Goal: Find specific page/section: Find specific page/section

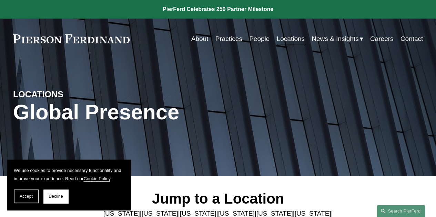
click at [255, 40] on link "People" at bounding box center [259, 38] width 20 height 13
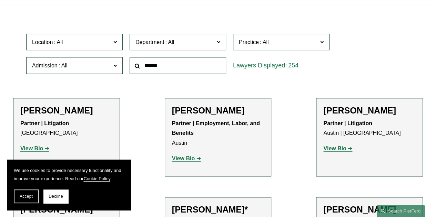
scroll to position [180, 0]
click at [112, 42] on label "Location" at bounding box center [74, 41] width 96 height 17
click at [0, 0] on link "[US_STATE]" at bounding box center [0, 0] width 0 height 0
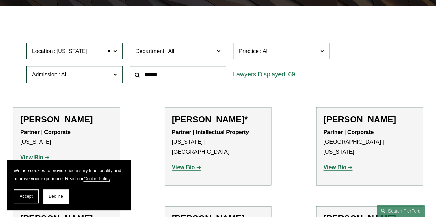
scroll to position [171, 0]
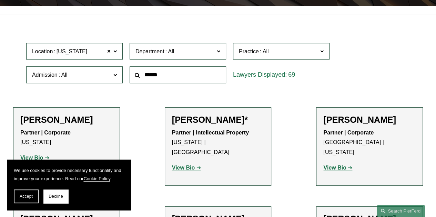
click at [222, 53] on label "Department" at bounding box center [178, 51] width 96 height 17
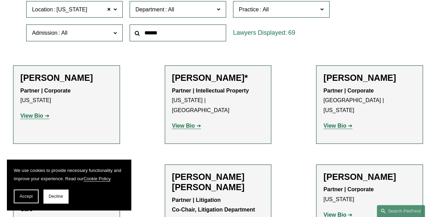
scroll to position [214, 0]
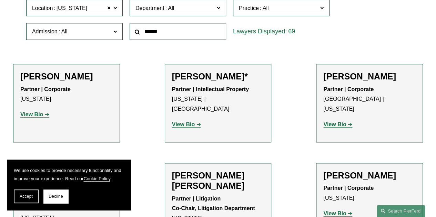
click at [0, 0] on link "Litigation" at bounding box center [0, 0] width 0 height 0
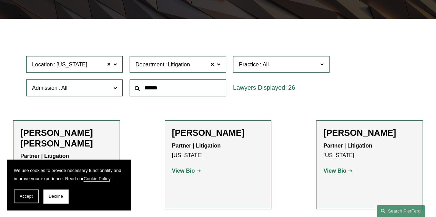
scroll to position [149, 0]
